Goal: Go to known website: Access a specific website the user already knows

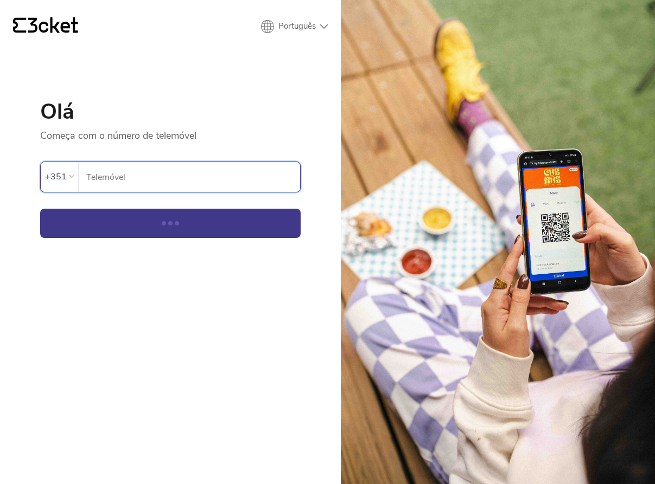
click at [104, 185] on input "Telemóvel" at bounding box center [193, 177] width 214 height 30
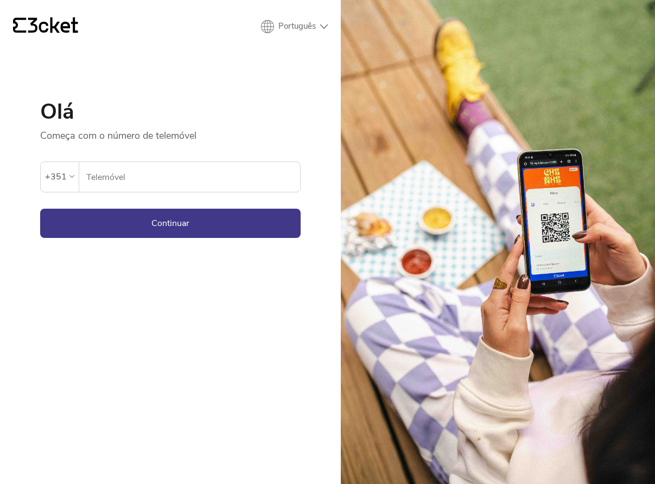
type input "913249685"
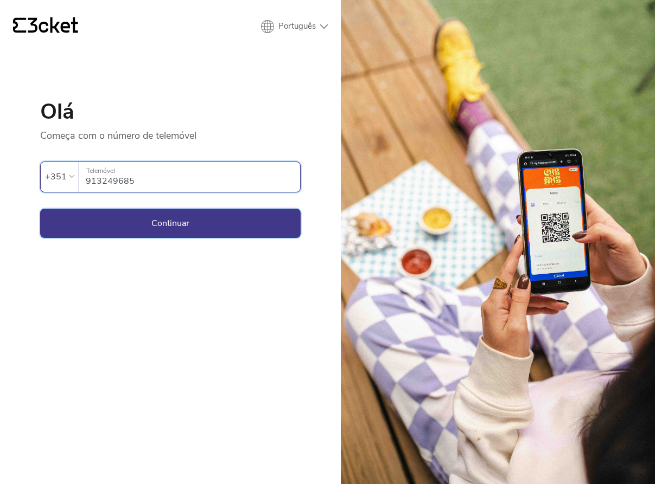
click at [213, 226] on button "Continuar" at bounding box center [170, 223] width 260 height 29
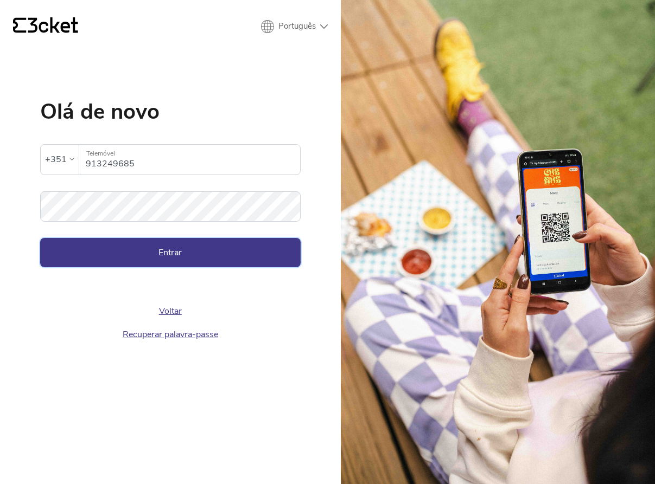
click at [174, 249] on button "Entrar" at bounding box center [170, 252] width 260 height 29
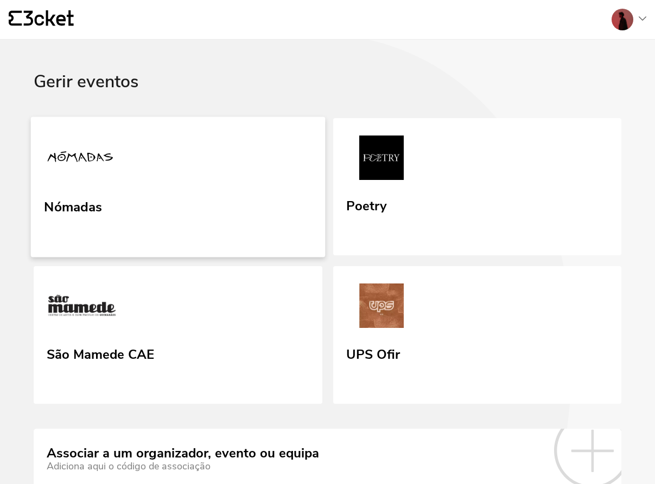
click at [140, 193] on link "Nómadas" at bounding box center [178, 187] width 294 height 140
